Goal: Navigation & Orientation: Find specific page/section

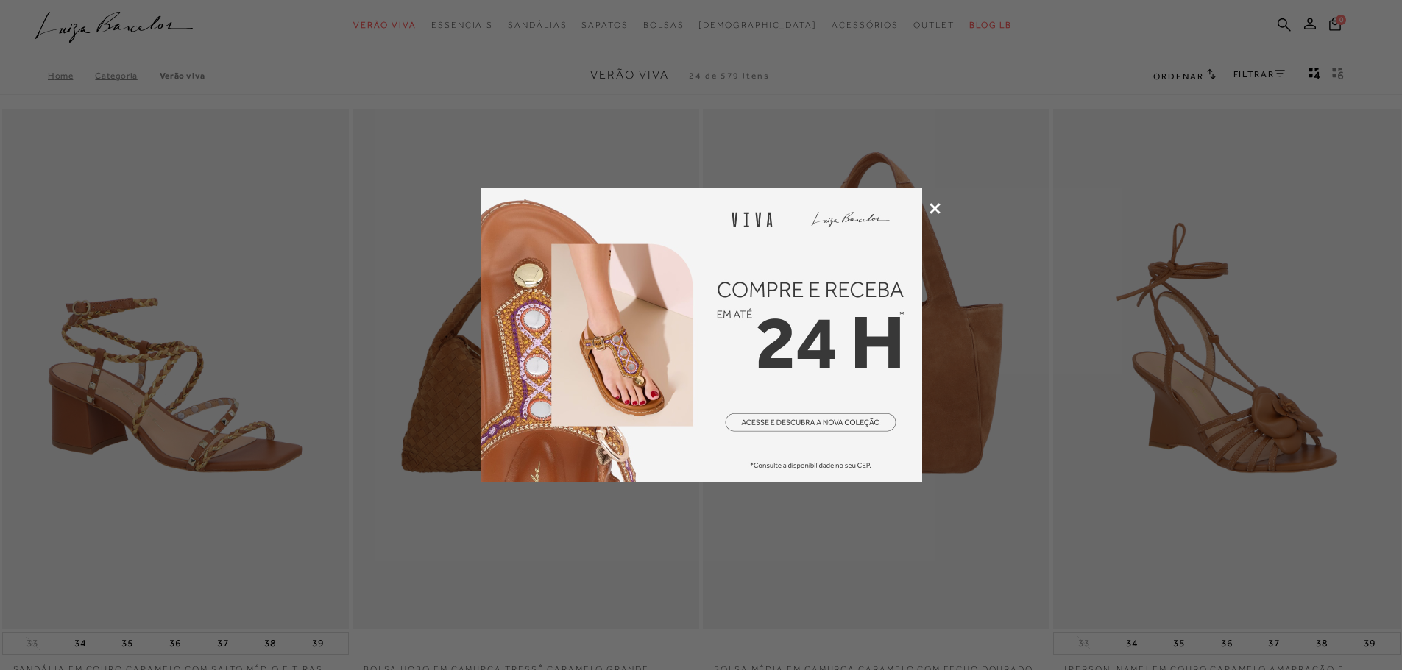
click at [931, 210] on icon at bounding box center [934, 208] width 11 height 11
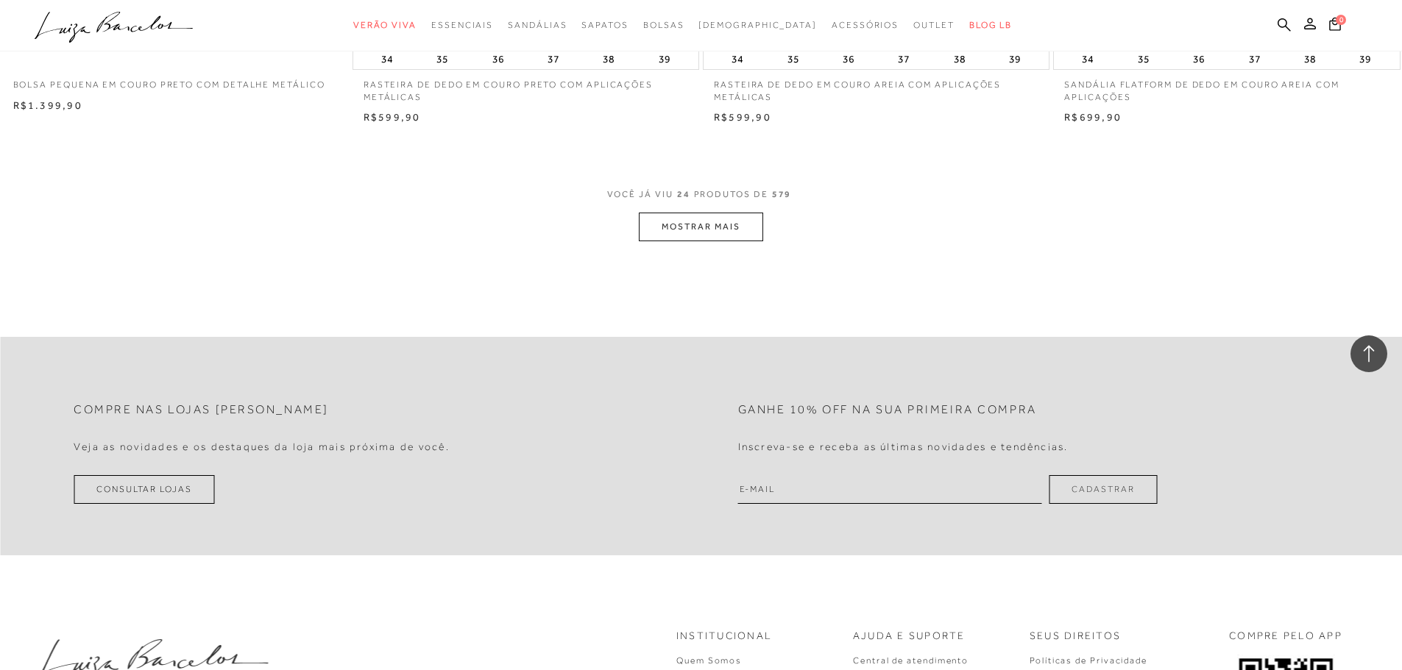
scroll to position [3510, 0]
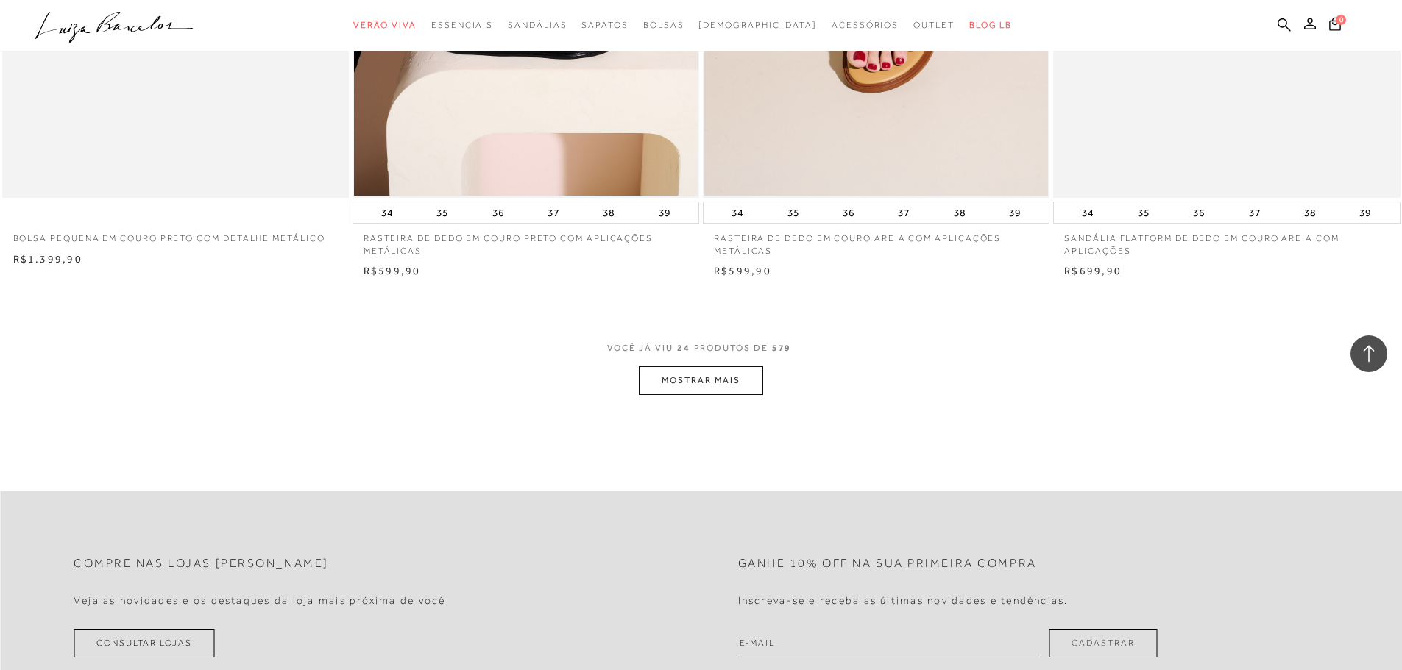
click at [705, 383] on button "MOSTRAR MAIS" at bounding box center [701, 380] width 124 height 29
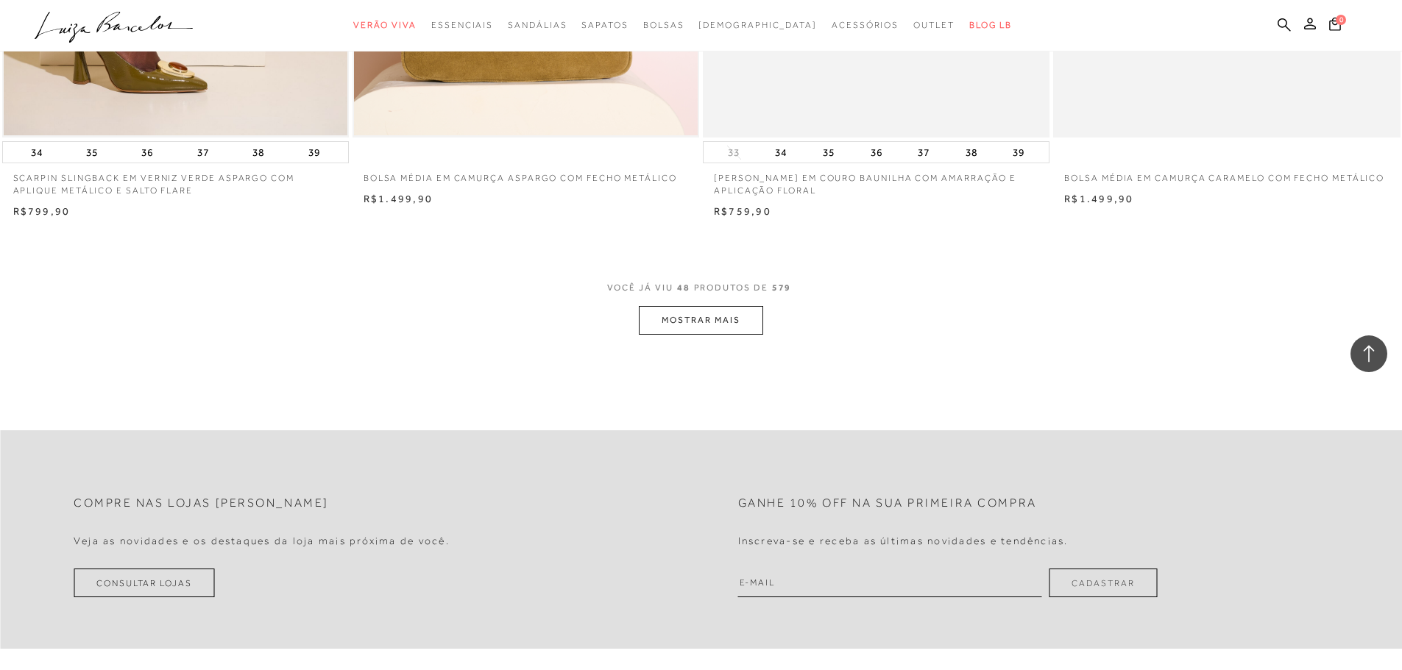
scroll to position [7262, 0]
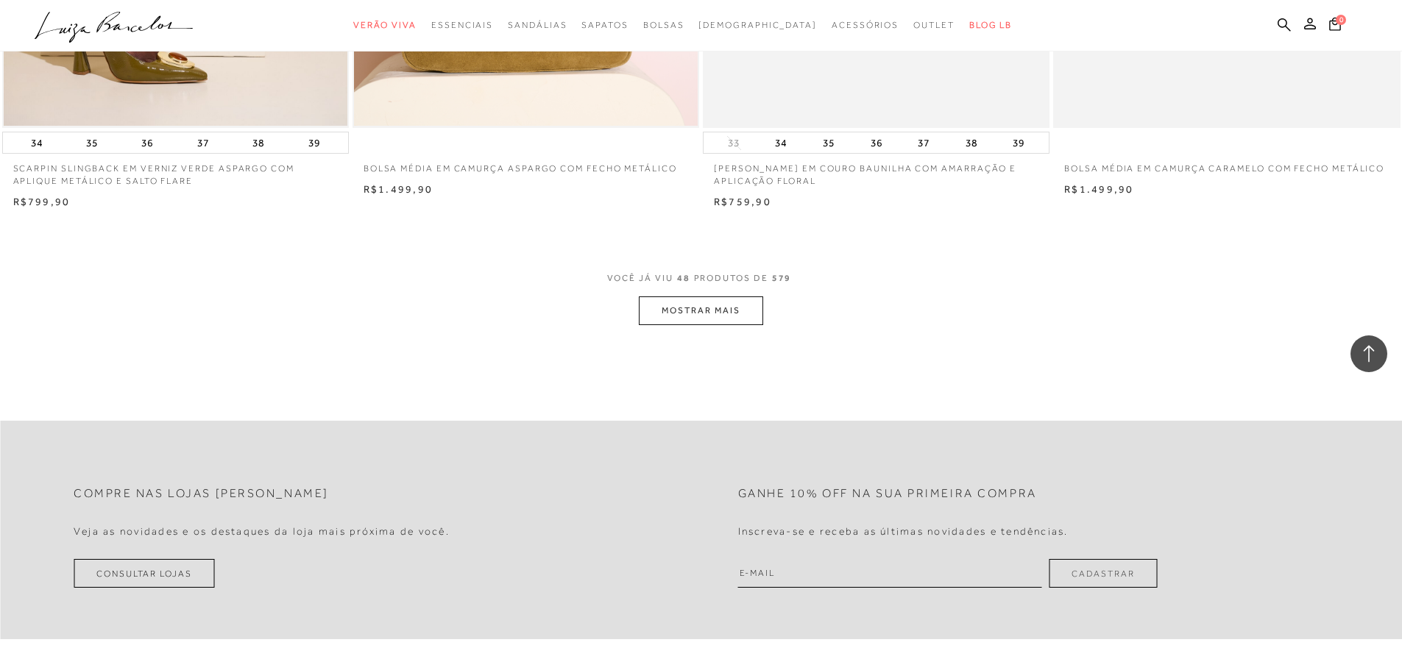
click at [699, 313] on button "MOSTRAR MAIS" at bounding box center [701, 310] width 124 height 29
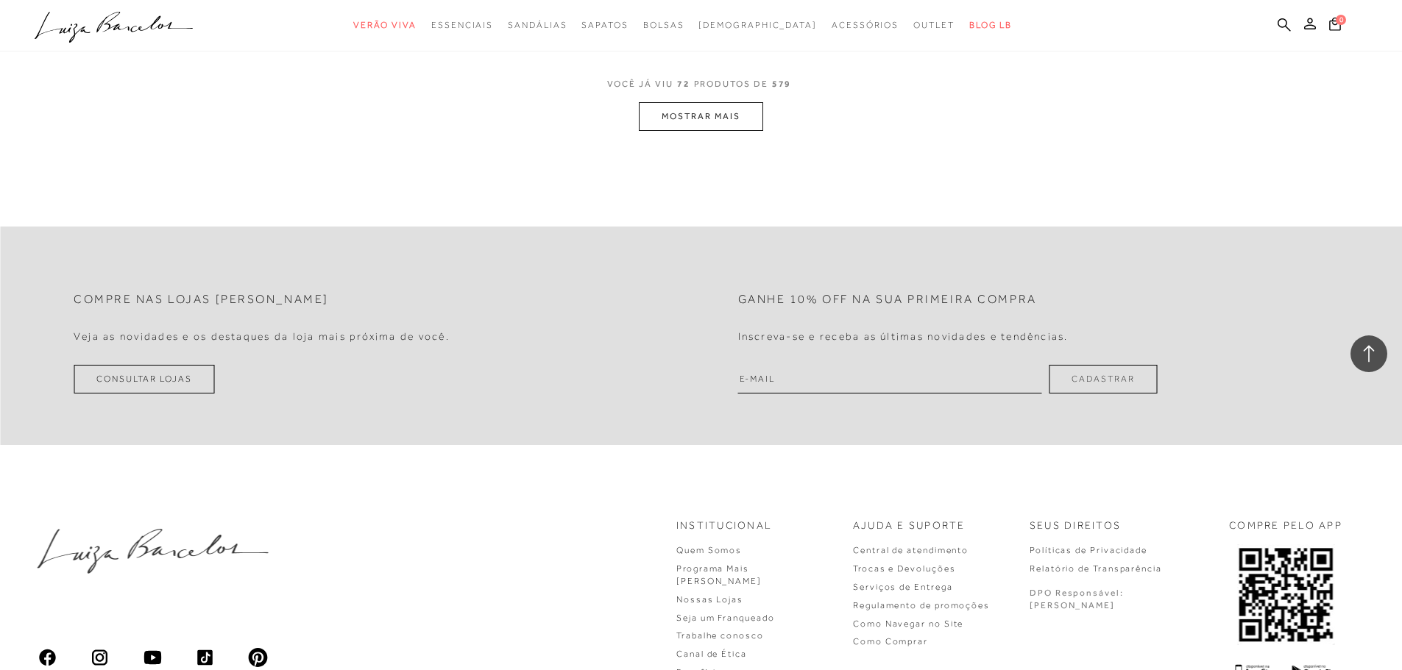
scroll to position [11161, 0]
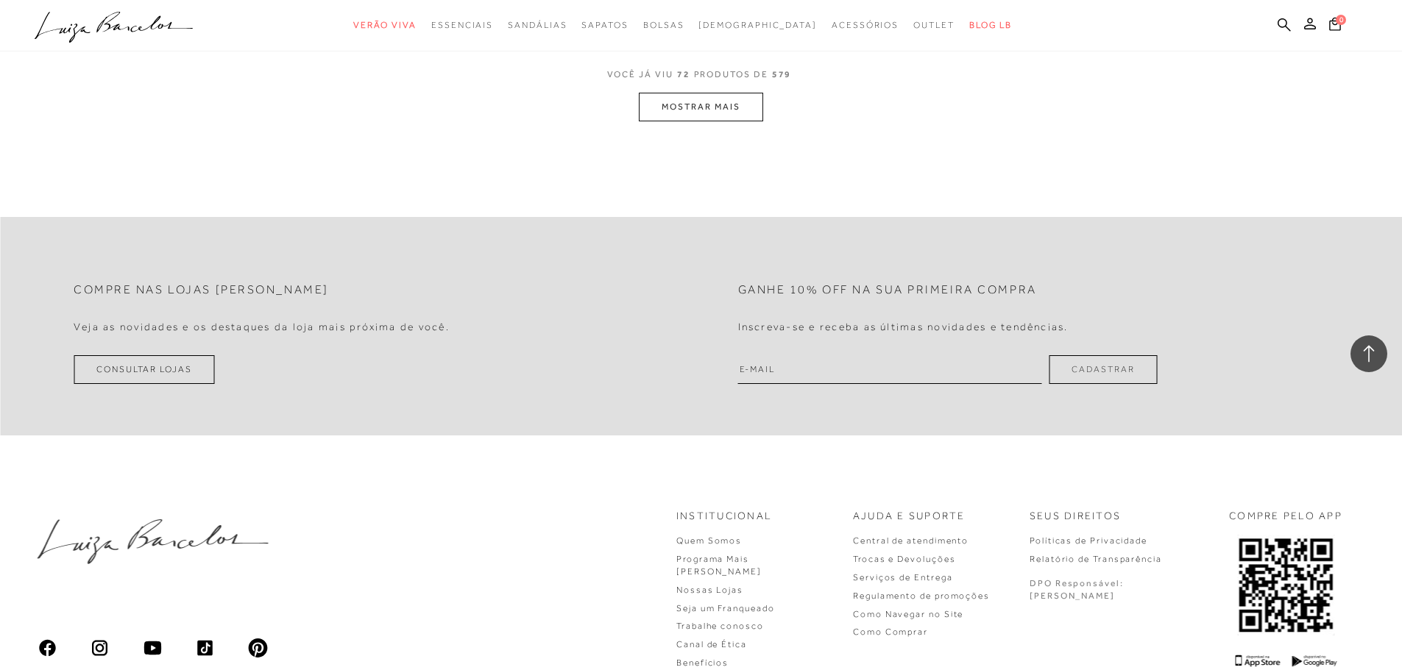
click at [700, 108] on button "MOSTRAR MAIS" at bounding box center [701, 107] width 124 height 29
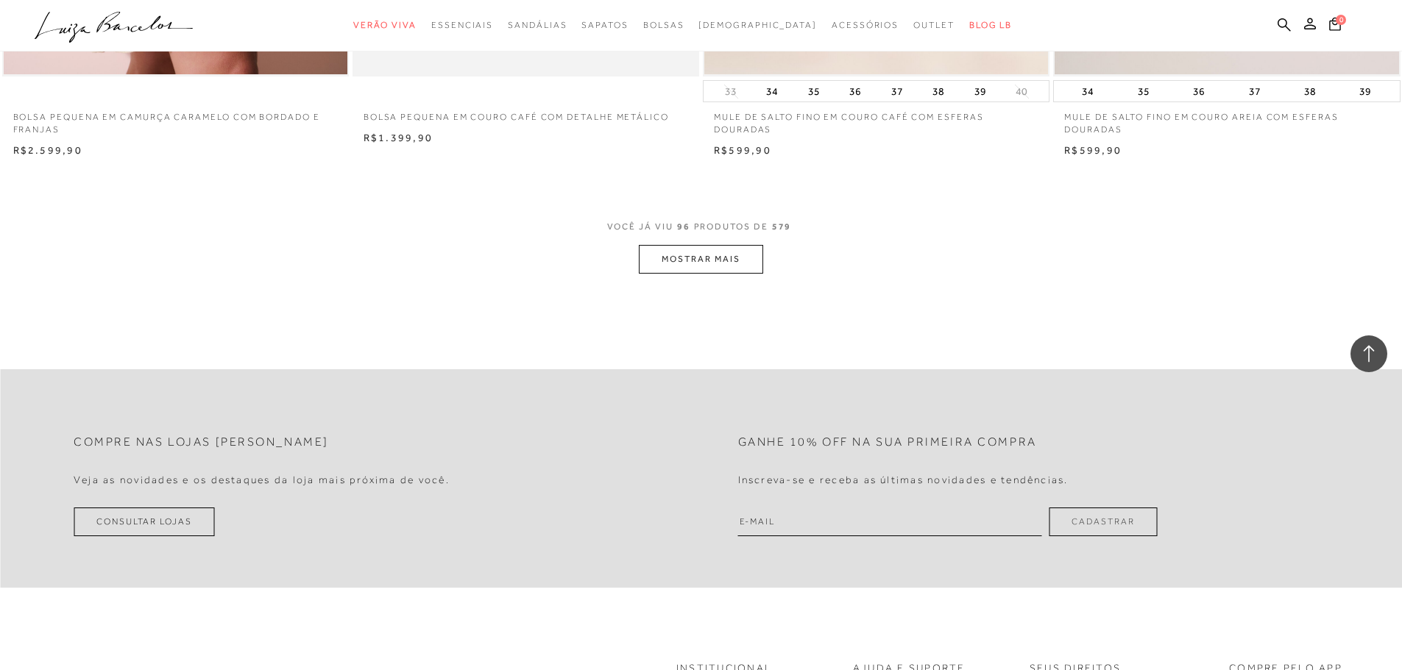
scroll to position [14840, 0]
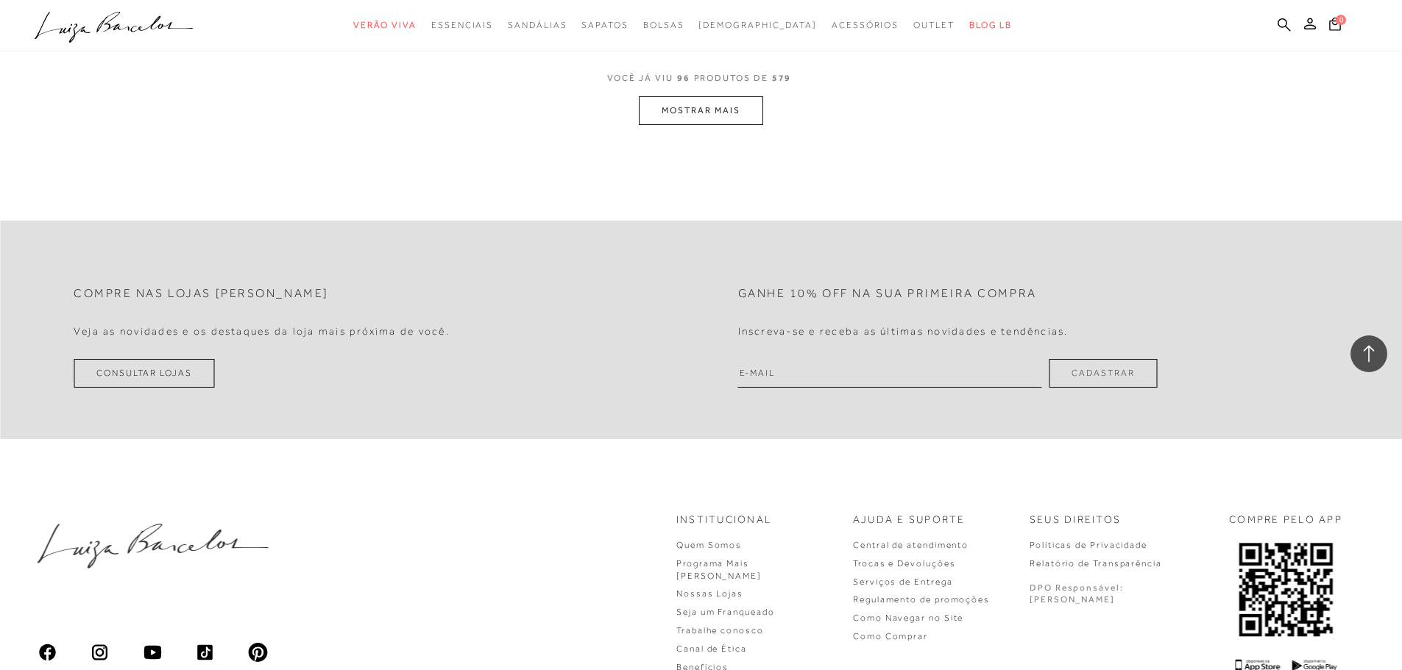
click at [703, 95] on span "VOCÊ JÁ VIU 96 PRODUTOS DE 579" at bounding box center [701, 83] width 188 height 26
click at [703, 121] on button "MOSTRAR MAIS" at bounding box center [701, 110] width 124 height 29
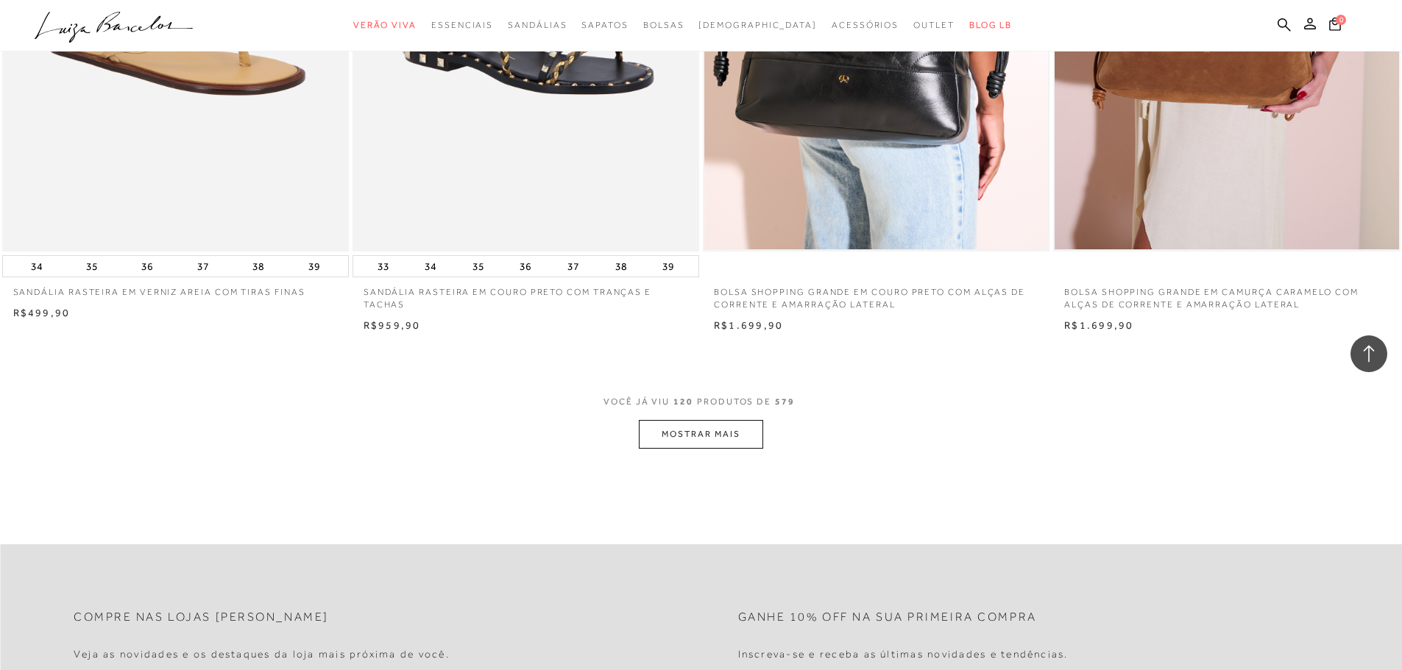
scroll to position [18224, 0]
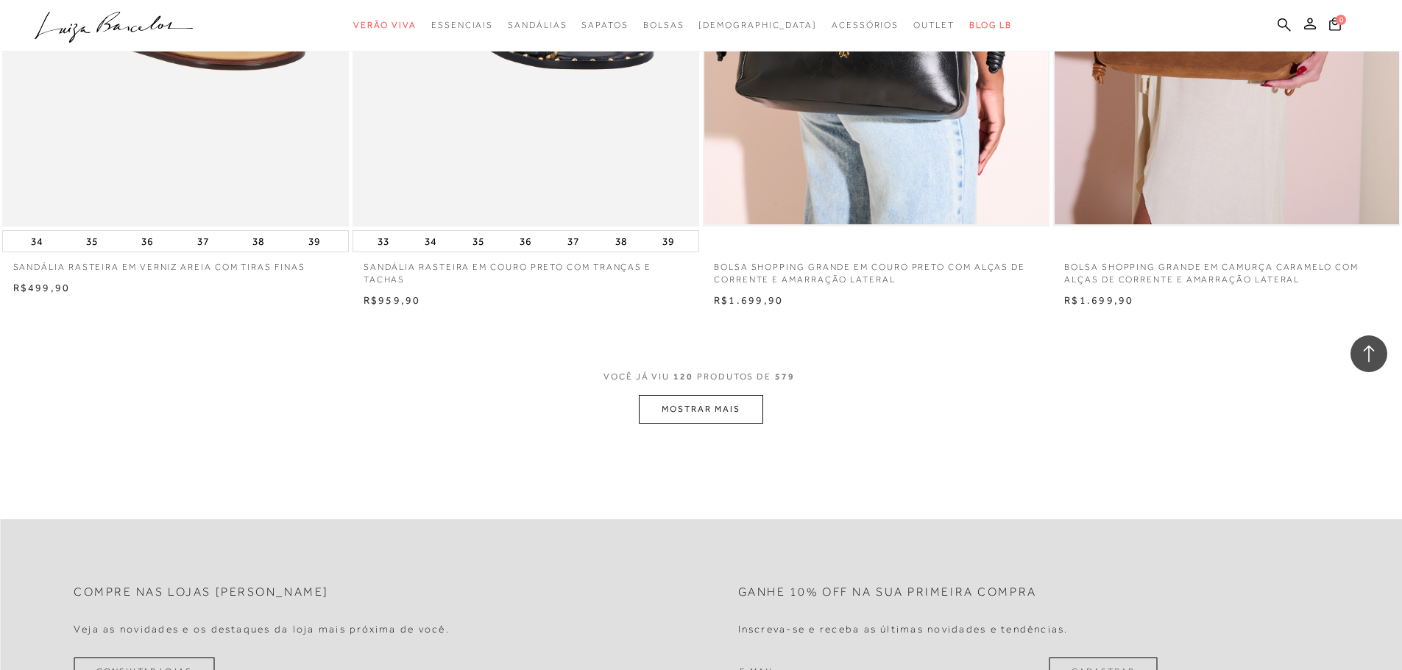
click at [717, 411] on button "MOSTRAR MAIS" at bounding box center [701, 409] width 124 height 29
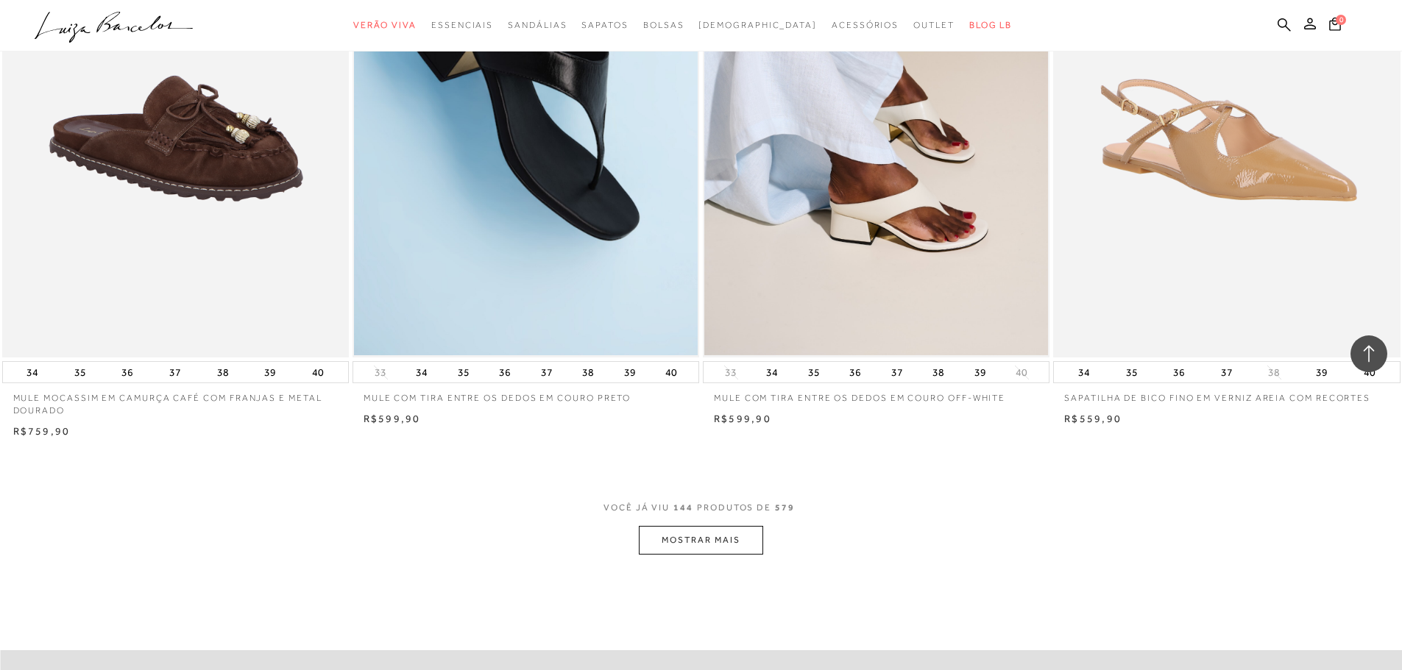
scroll to position [21976, 0]
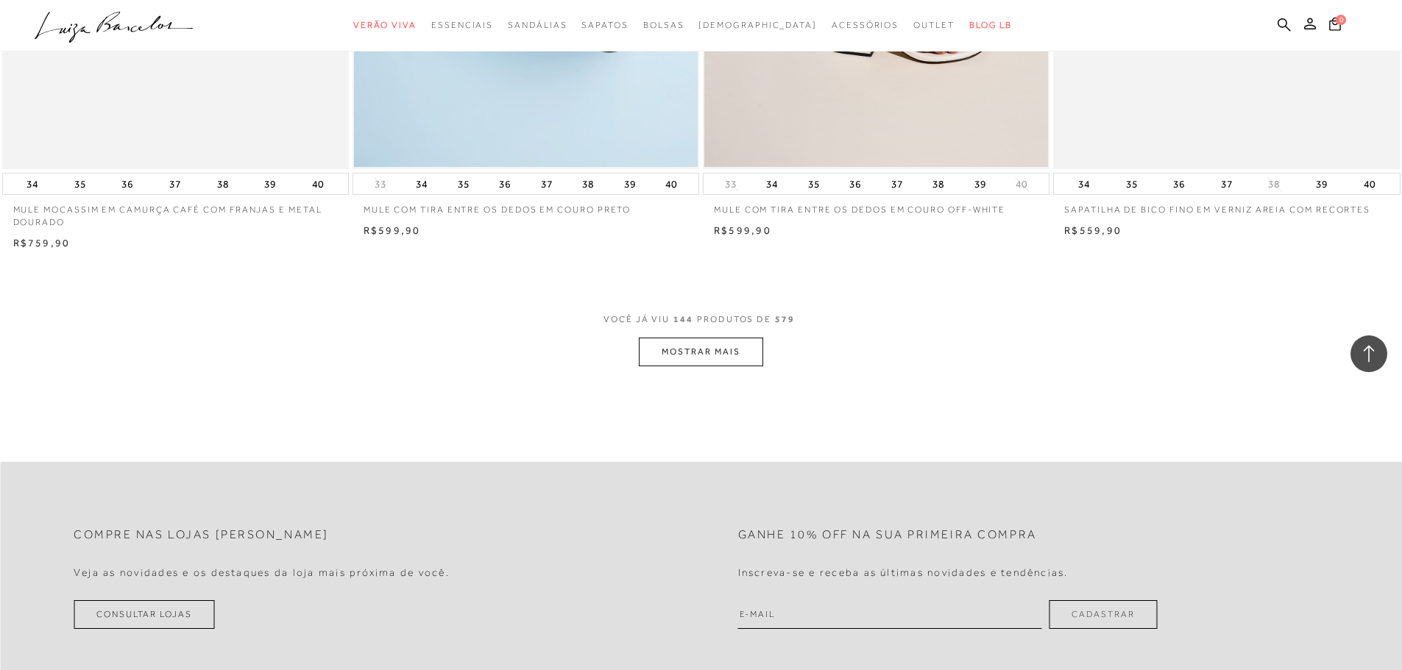
click at [676, 348] on button "MOSTRAR MAIS" at bounding box center [701, 352] width 124 height 29
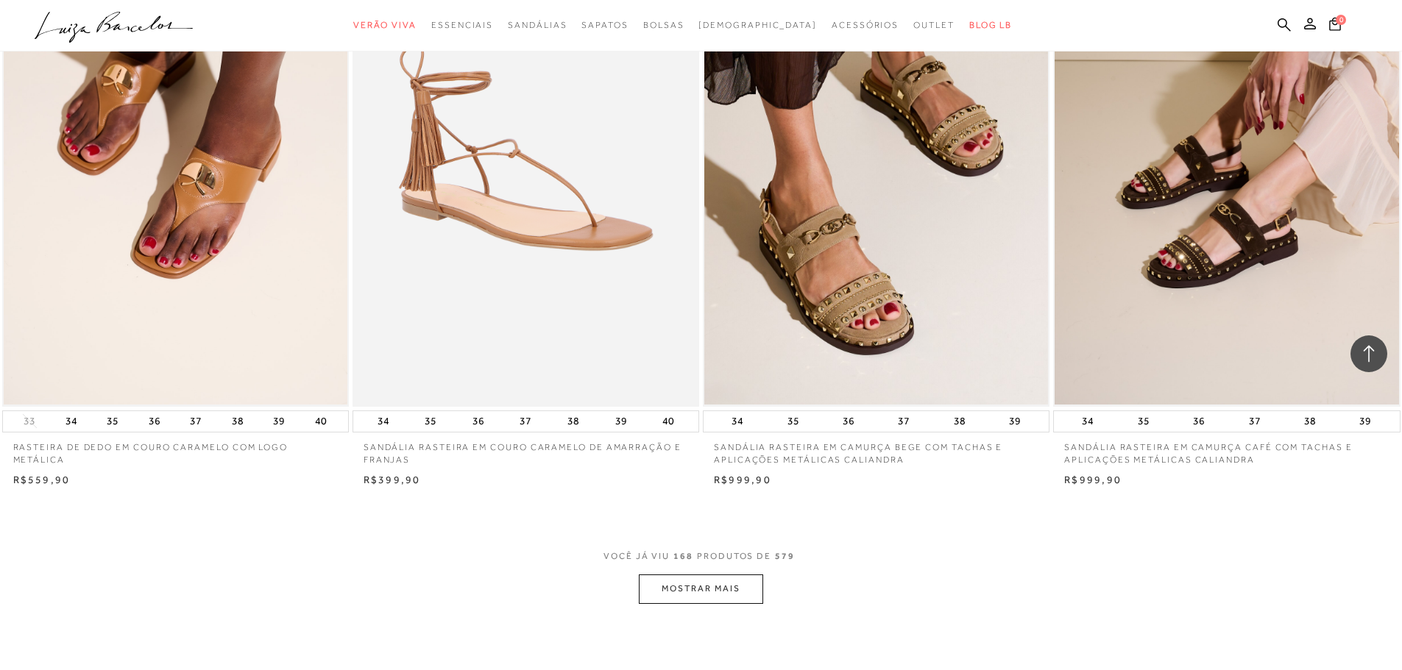
scroll to position [25581, 0]
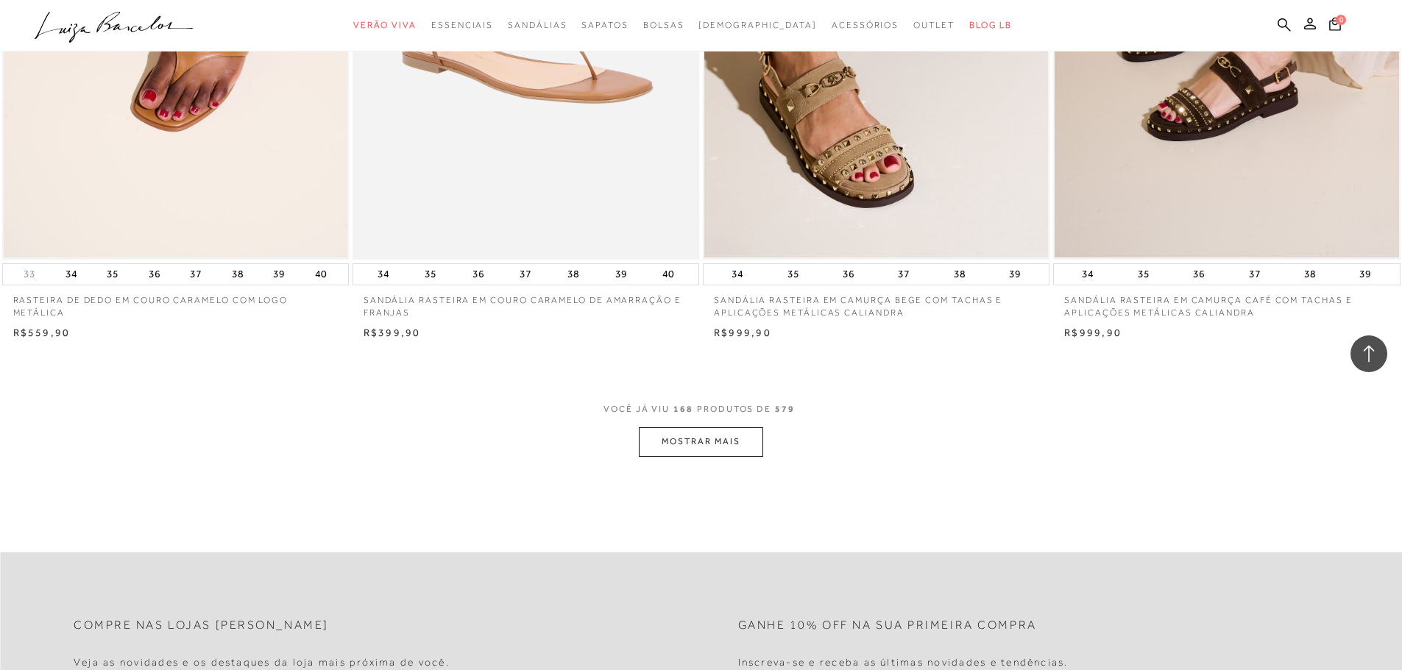
click at [711, 442] on button "MOSTRAR MAIS" at bounding box center [701, 441] width 124 height 29
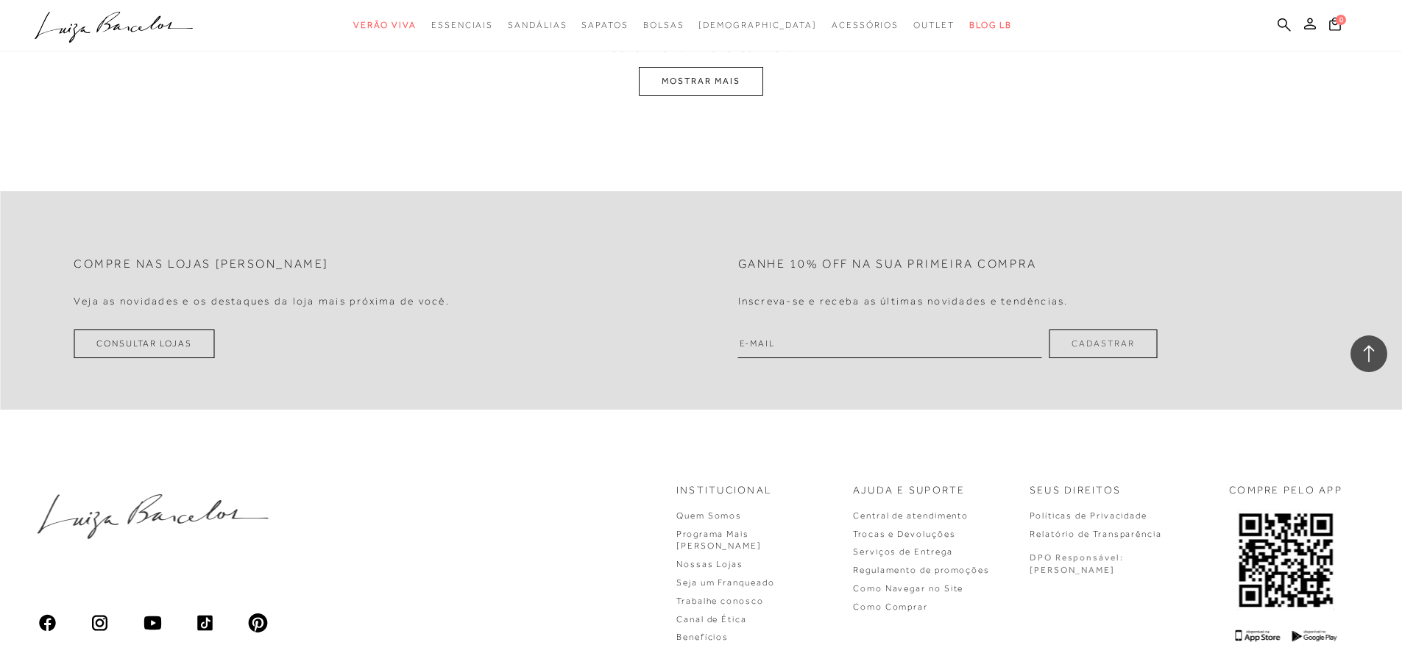
scroll to position [29627, 0]
click at [697, 94] on button "MOSTRAR MAIS" at bounding box center [701, 80] width 124 height 29
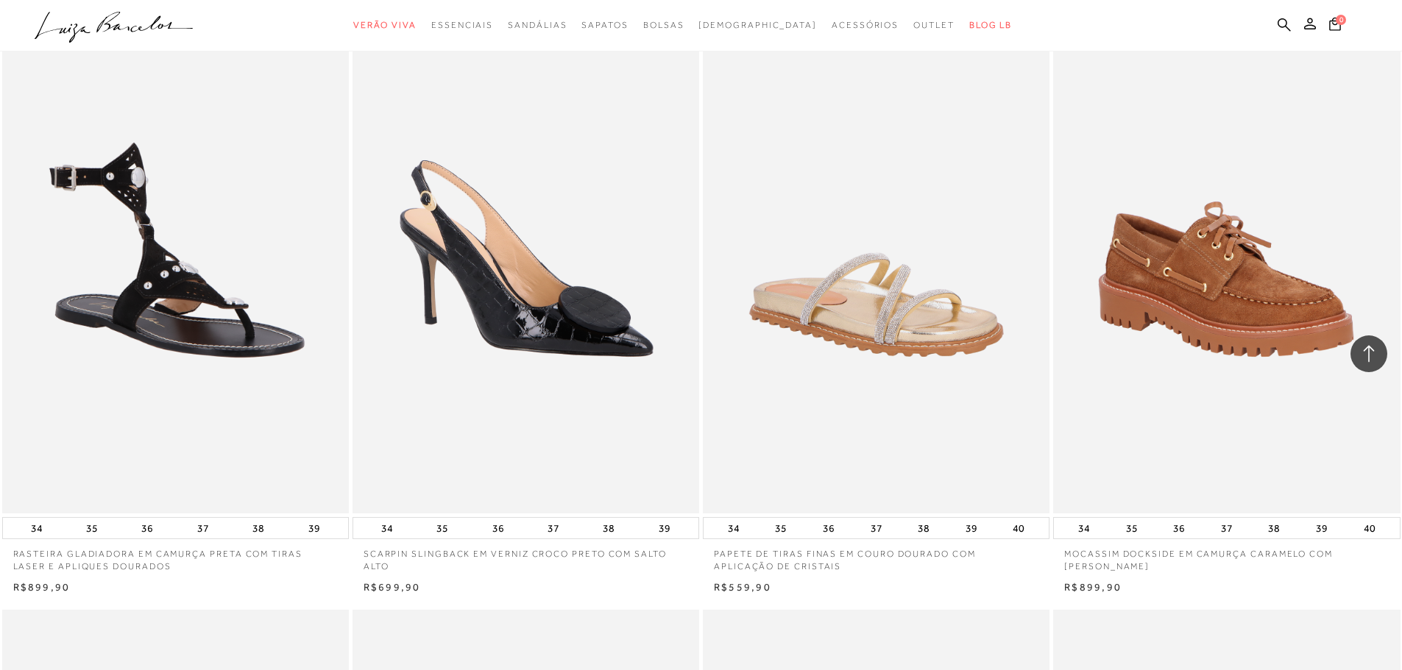
scroll to position [33309, 0]
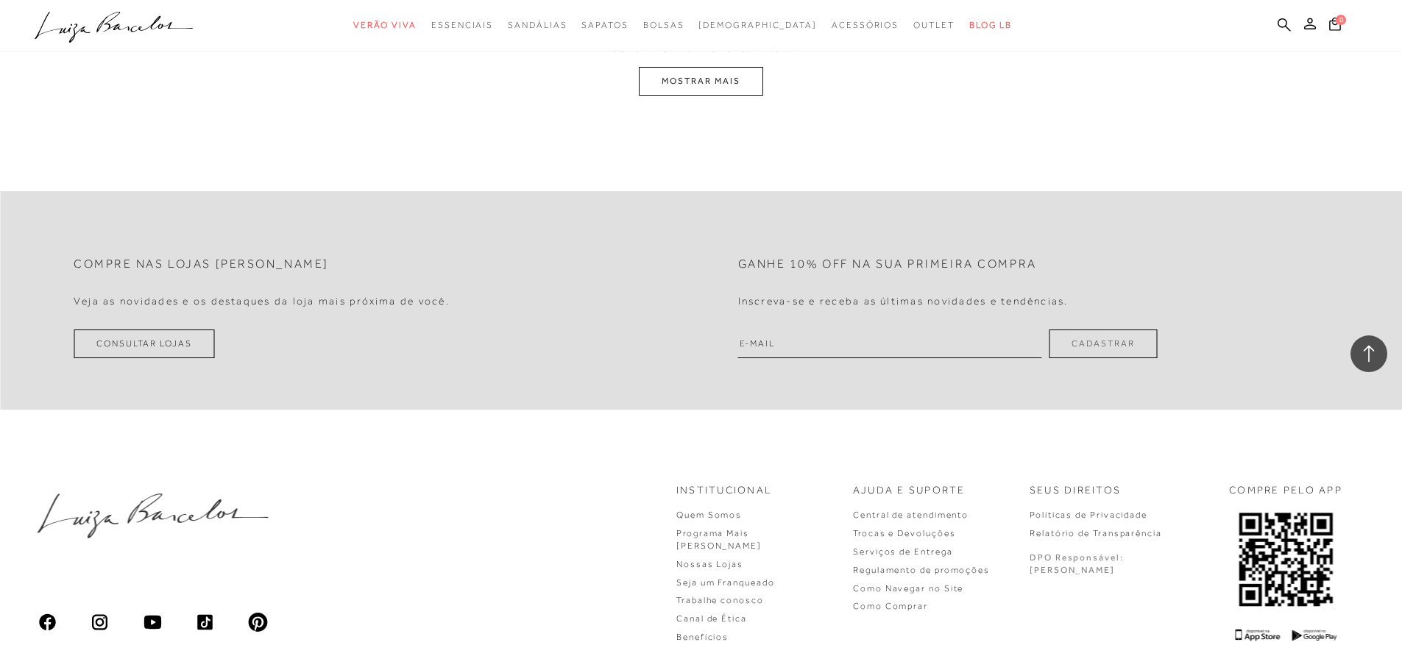
click at [691, 96] on button "MOSTRAR MAIS" at bounding box center [701, 81] width 124 height 29
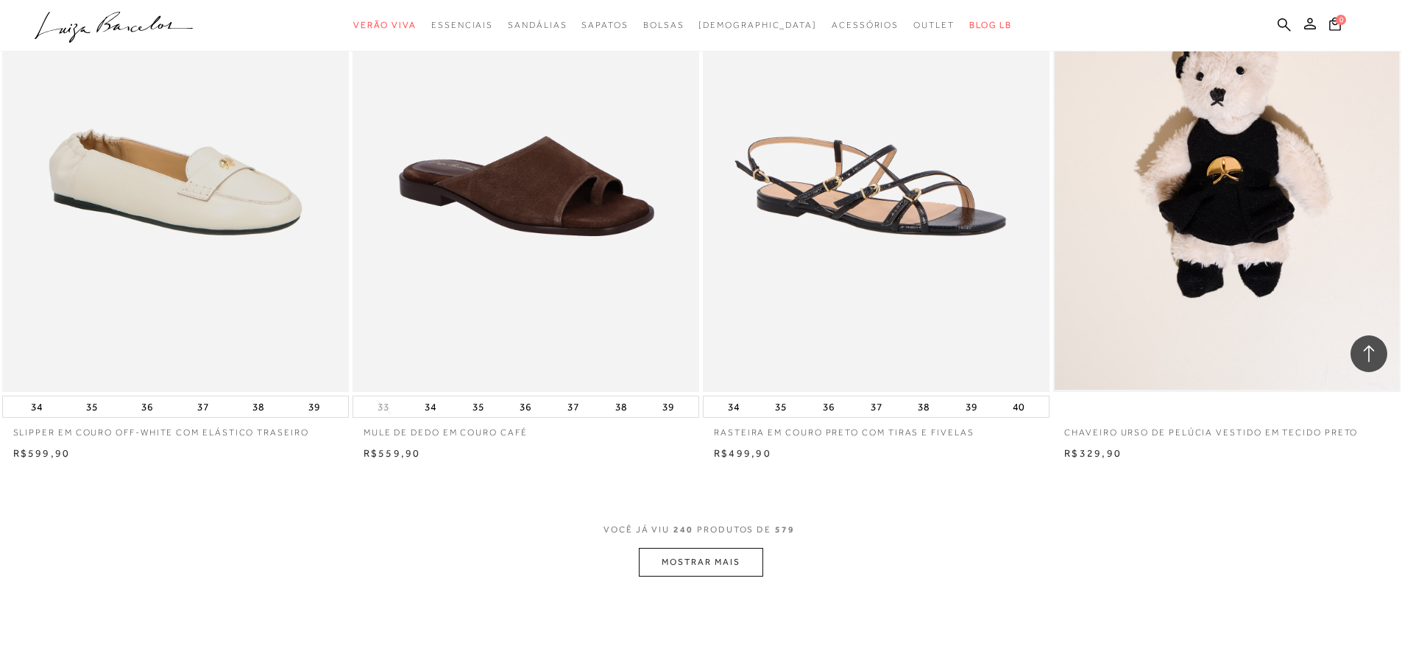
scroll to position [36404, 0]
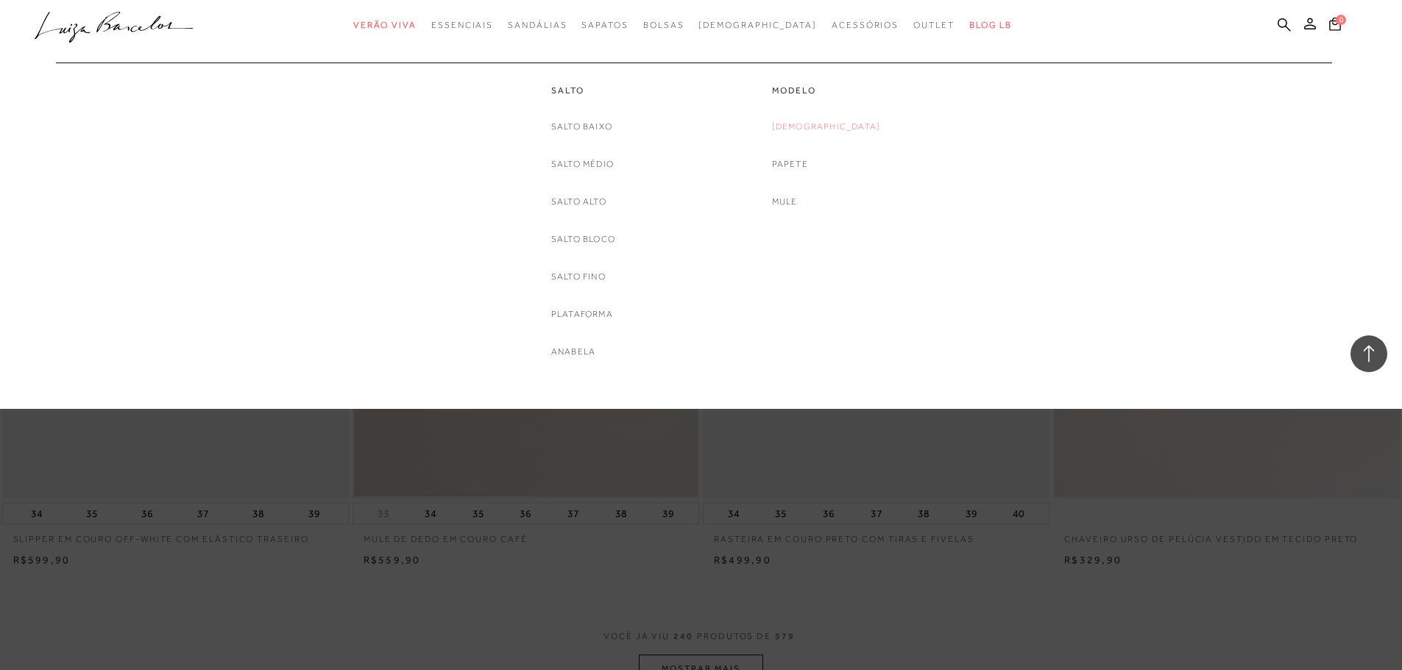
click at [835, 126] on link "[DEMOGRAPHIC_DATA]" at bounding box center [826, 126] width 109 height 15
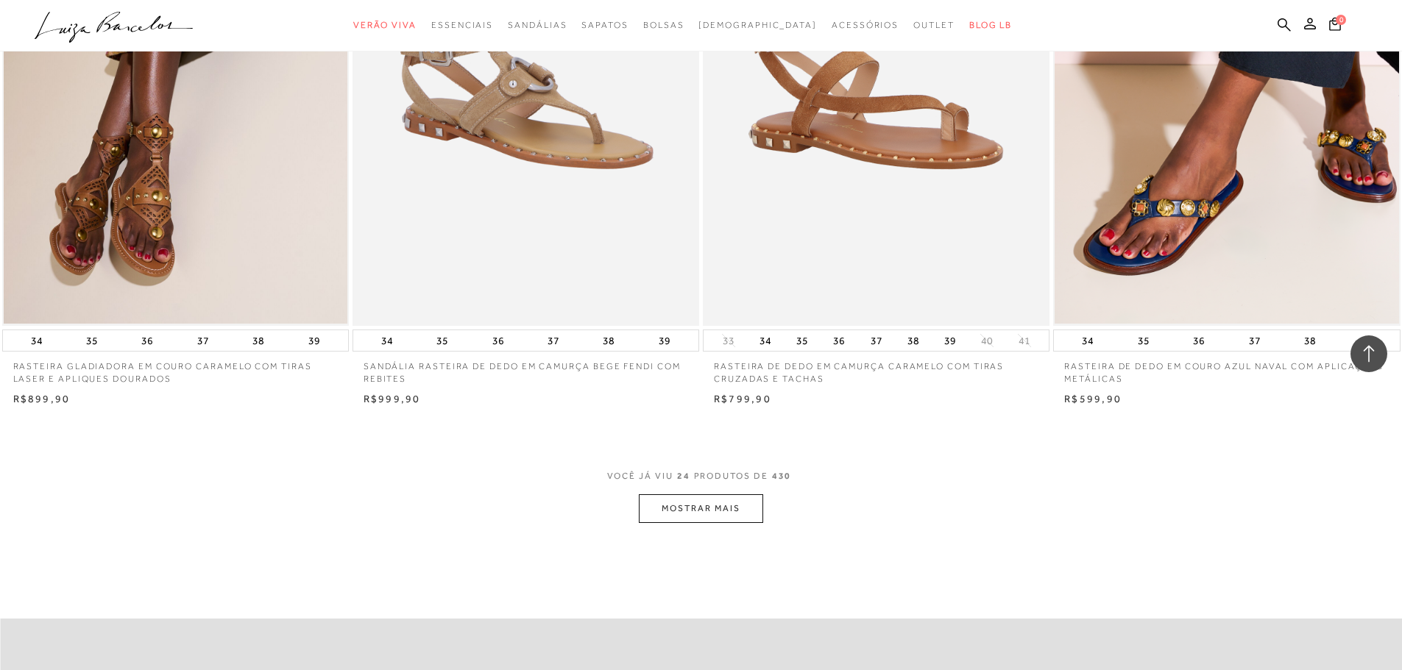
scroll to position [3752, 0]
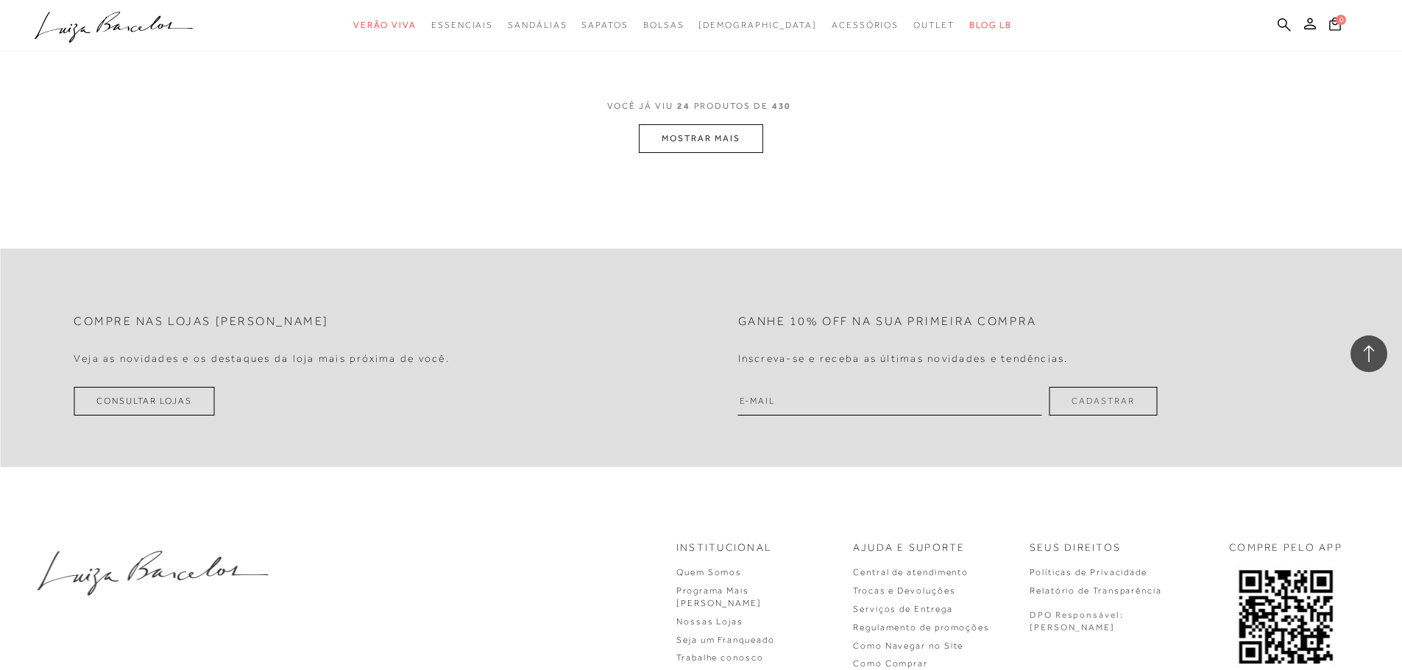
click at [694, 138] on button "MOSTRAR MAIS" at bounding box center [701, 138] width 124 height 29
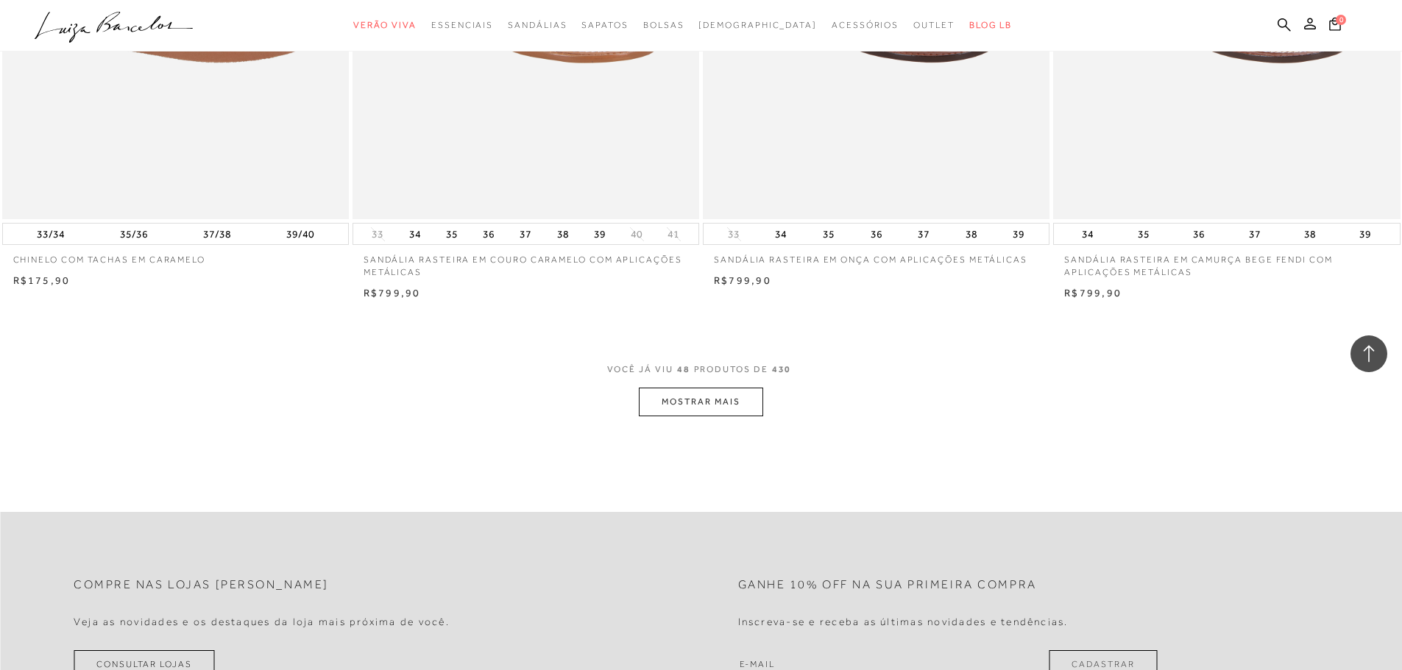
scroll to position [7210, 0]
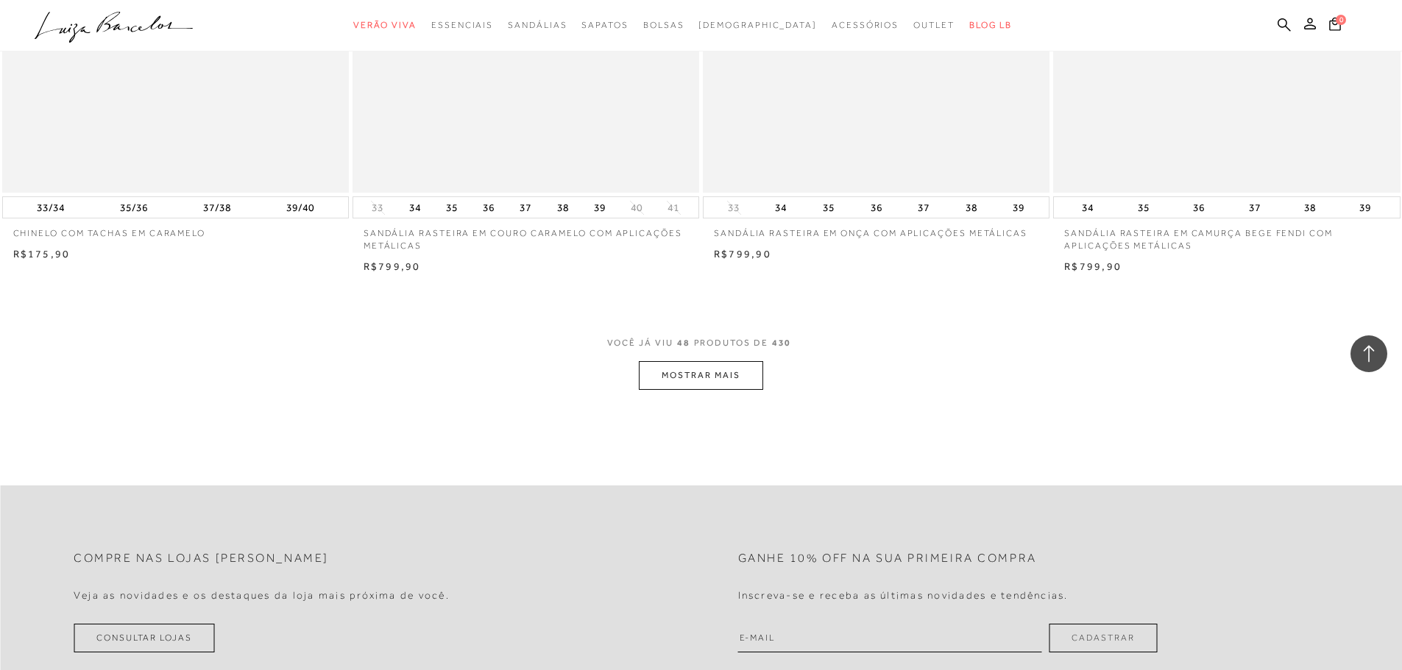
click at [695, 377] on button "MOSTRAR MAIS" at bounding box center [701, 375] width 124 height 29
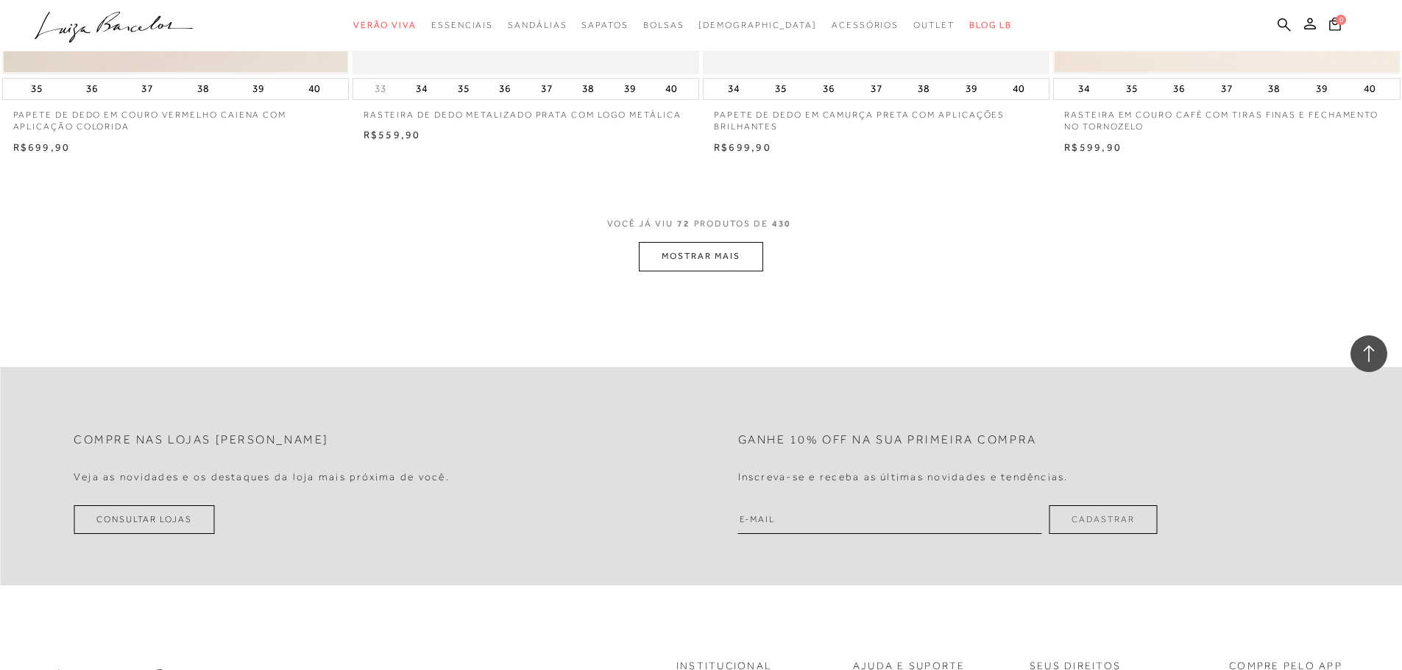
scroll to position [11109, 0]
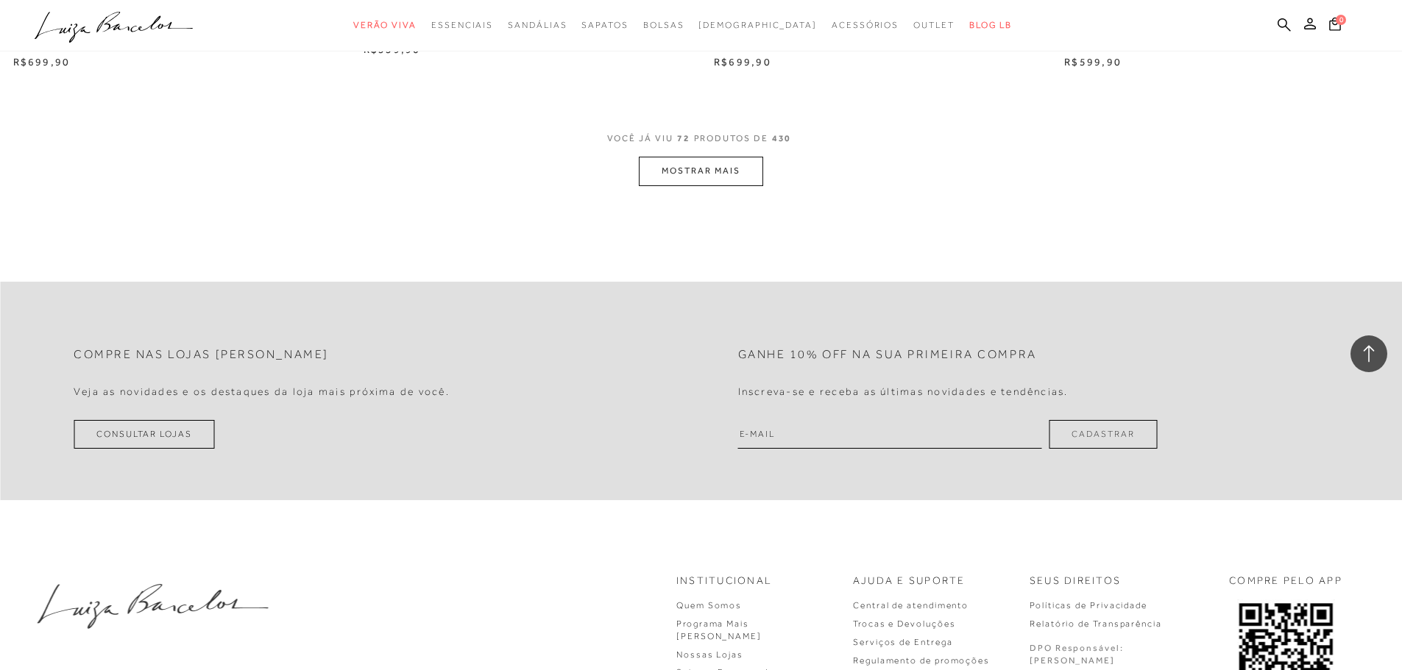
click at [689, 160] on button "MOSTRAR MAIS" at bounding box center [701, 171] width 124 height 29
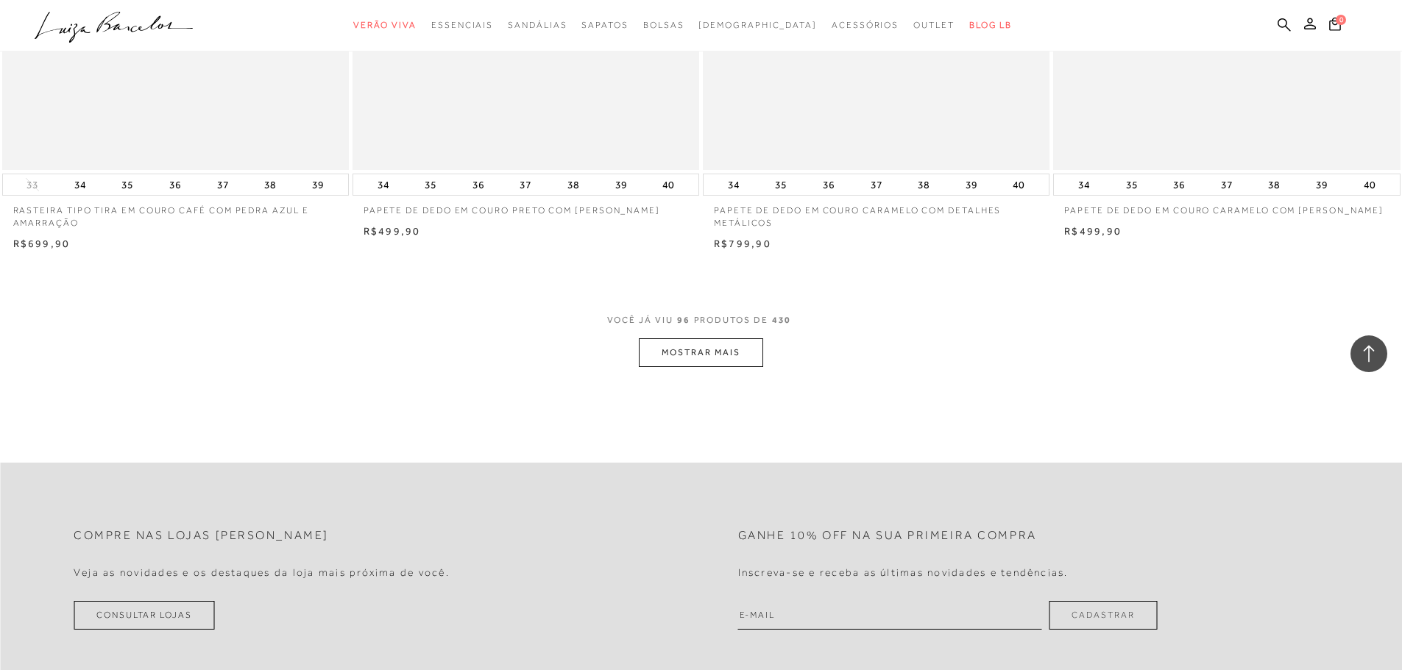
scroll to position [14861, 0]
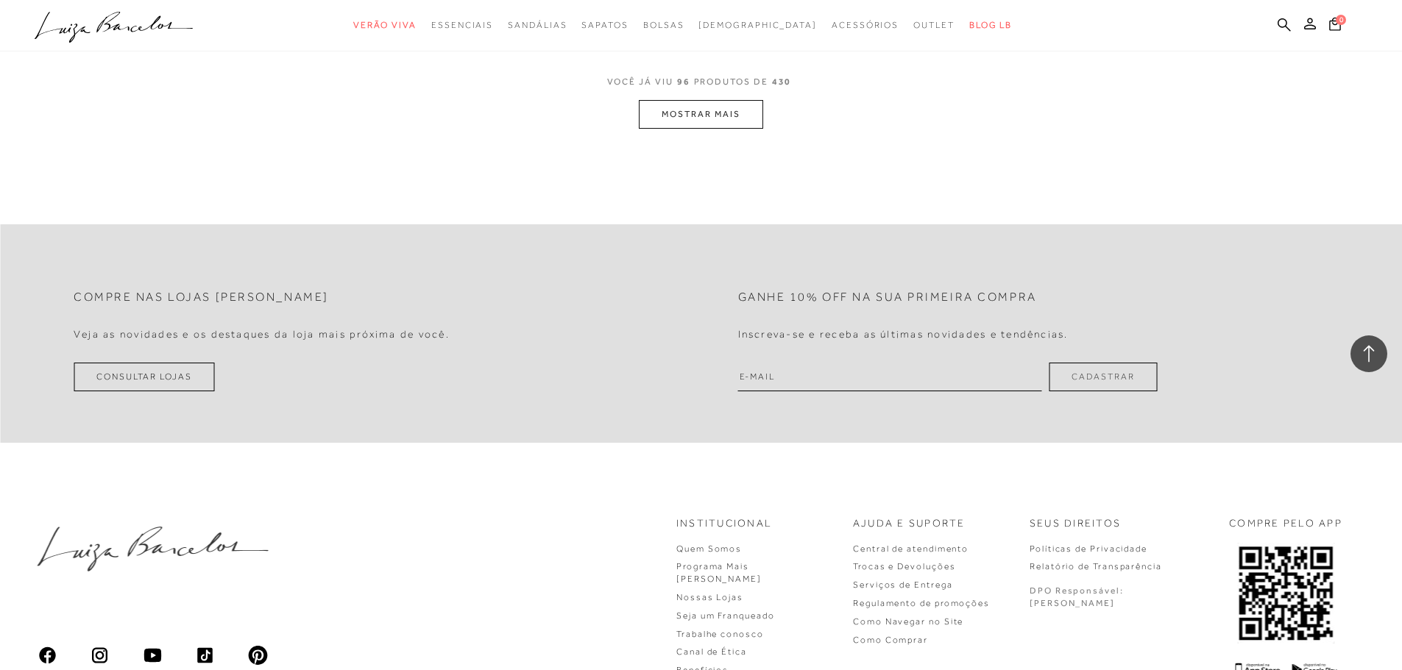
click at [714, 110] on button "MOSTRAR MAIS" at bounding box center [701, 114] width 124 height 29
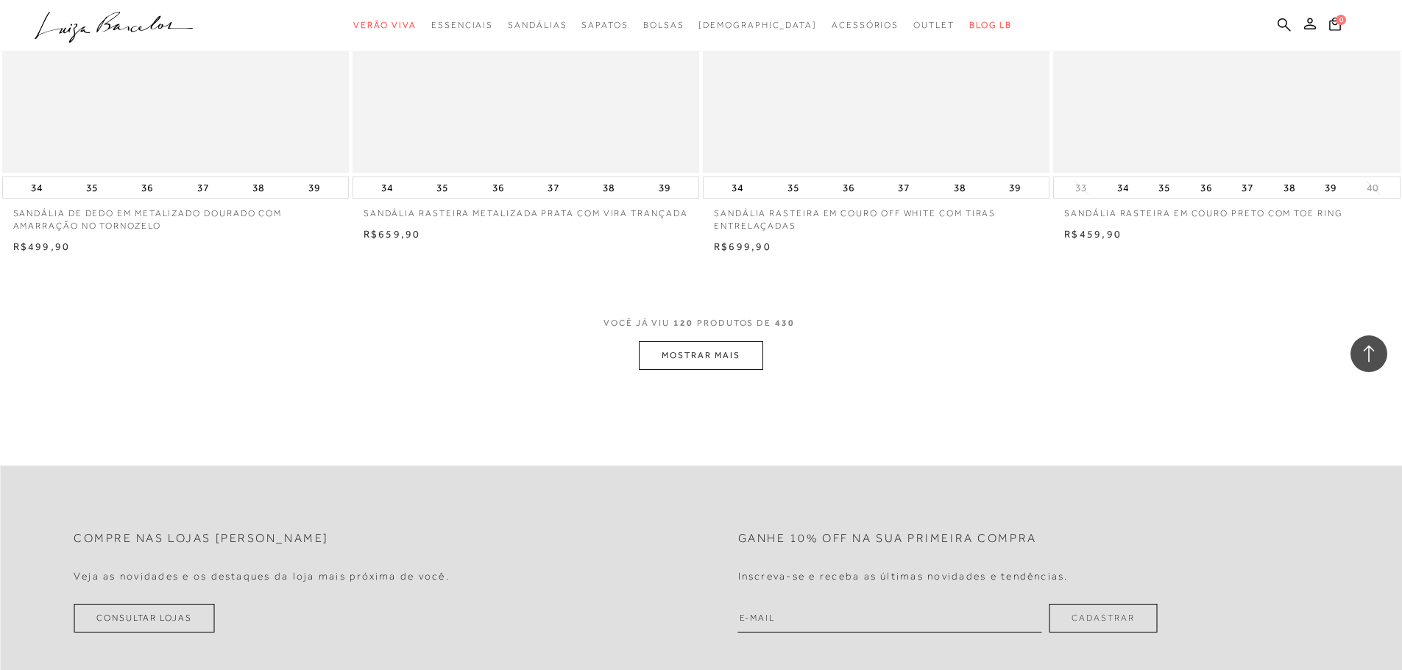
scroll to position [18319, 0]
